Goal: Task Accomplishment & Management: Manage account settings

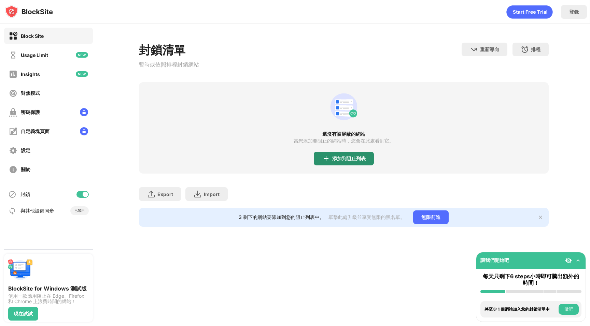
click at [347, 159] on div "添加到阻止列表" at bounding box center [348, 158] width 33 height 5
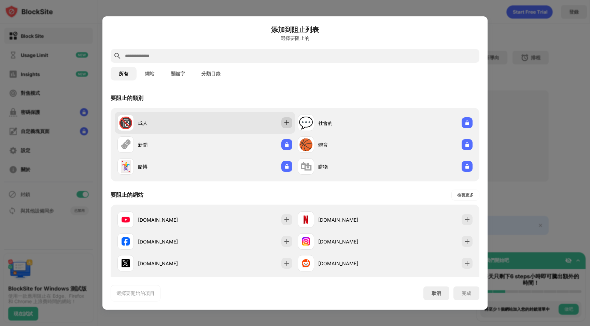
drag, startPoint x: 282, startPoint y: 121, endPoint x: 286, endPoint y: 123, distance: 4.4
click at [282, 121] on div at bounding box center [286, 122] width 11 height 11
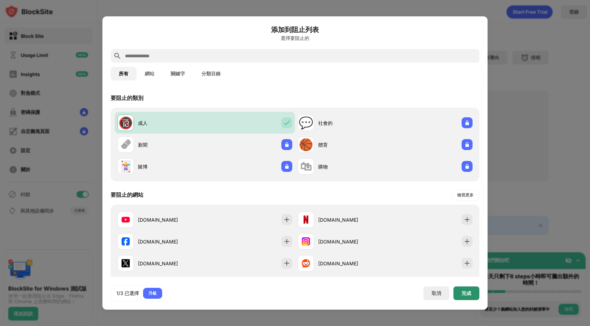
click at [460, 290] on div "完成" at bounding box center [466, 294] width 26 height 14
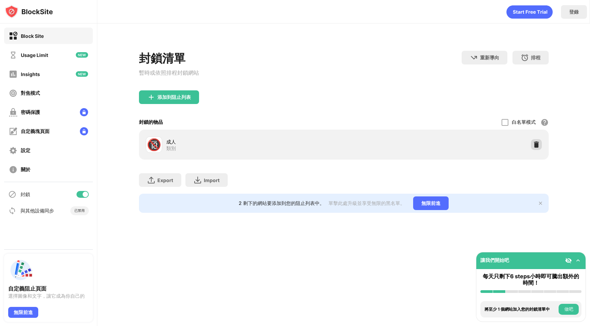
click at [535, 145] on img at bounding box center [536, 144] width 7 height 7
